Goal: Task Accomplishment & Management: Manage account settings

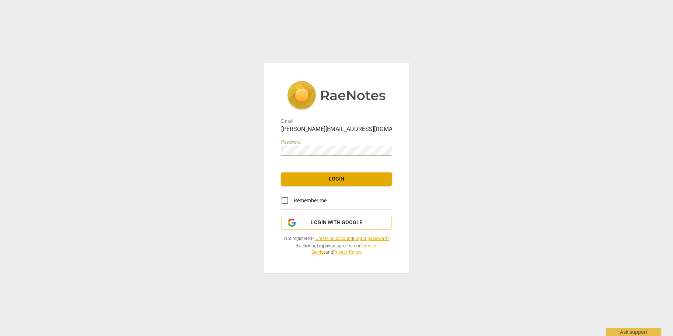
click at [348, 179] on span "Login" at bounding box center [336, 178] width 99 height 7
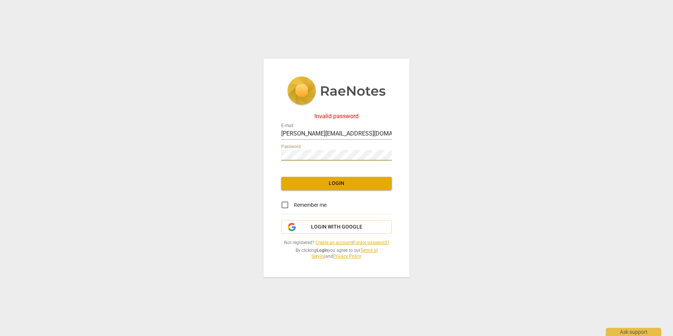
click at [327, 184] on span "Login" at bounding box center [336, 183] width 99 height 7
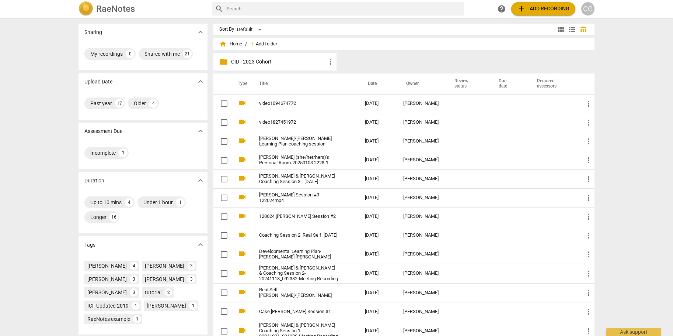
click at [269, 43] on span "Add folder" at bounding box center [266, 44] width 21 height 6
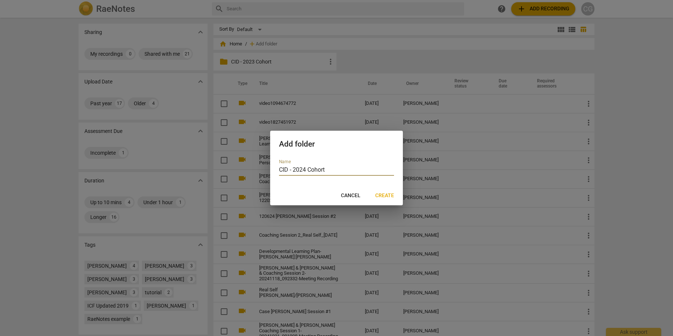
type input "CID - 2024 Cohort"
drag, startPoint x: 384, startPoint y: 196, endPoint x: 376, endPoint y: 192, distance: 8.9
click at [379, 193] on span "Create" at bounding box center [384, 195] width 19 height 7
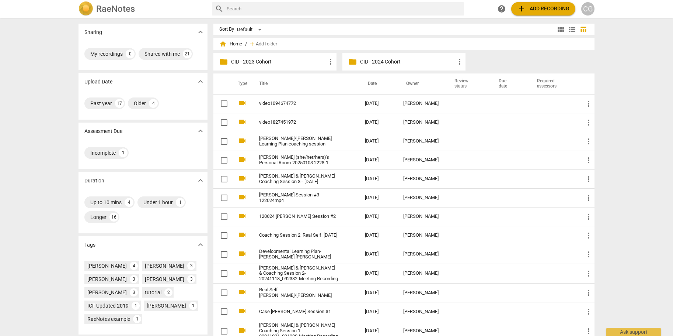
click at [281, 61] on p "CID - 2023 Cohort" at bounding box center [278, 62] width 95 height 8
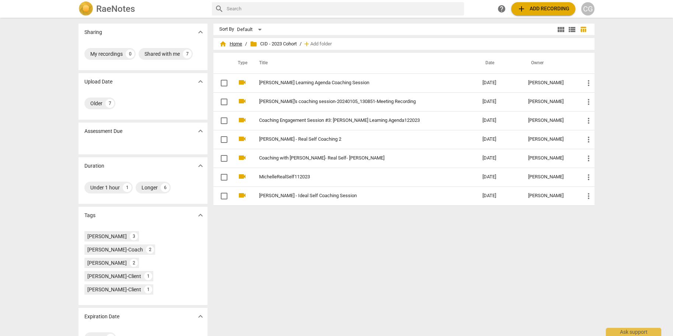
click at [228, 44] on span "home Home" at bounding box center [230, 43] width 23 height 7
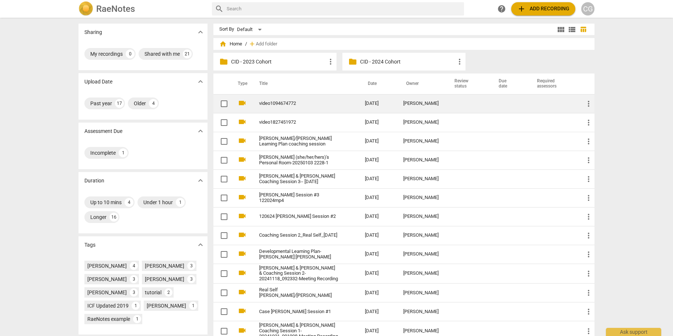
click at [279, 101] on link "video1094674772" at bounding box center [298, 104] width 79 height 6
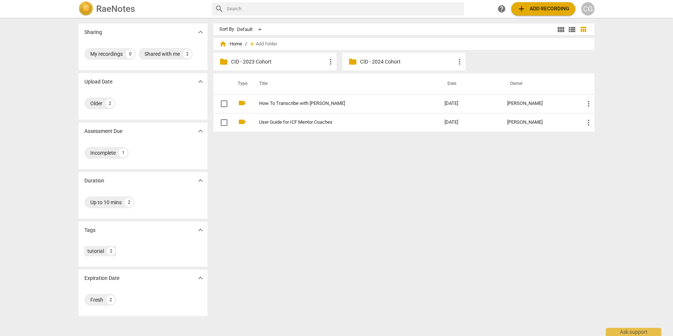
click at [388, 60] on p "CID - 2024 Cohort" at bounding box center [407, 62] width 95 height 8
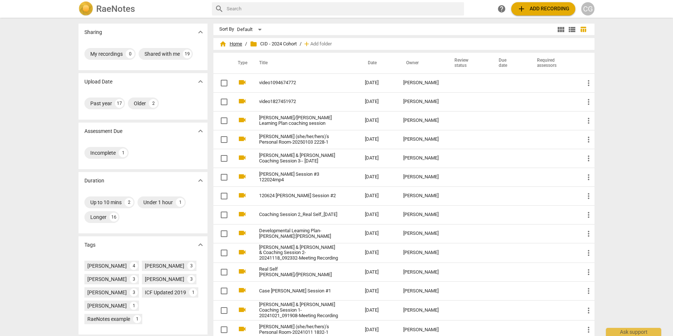
click at [232, 43] on span "home Home" at bounding box center [230, 43] width 23 height 7
